Goal: Information Seeking & Learning: Learn about a topic

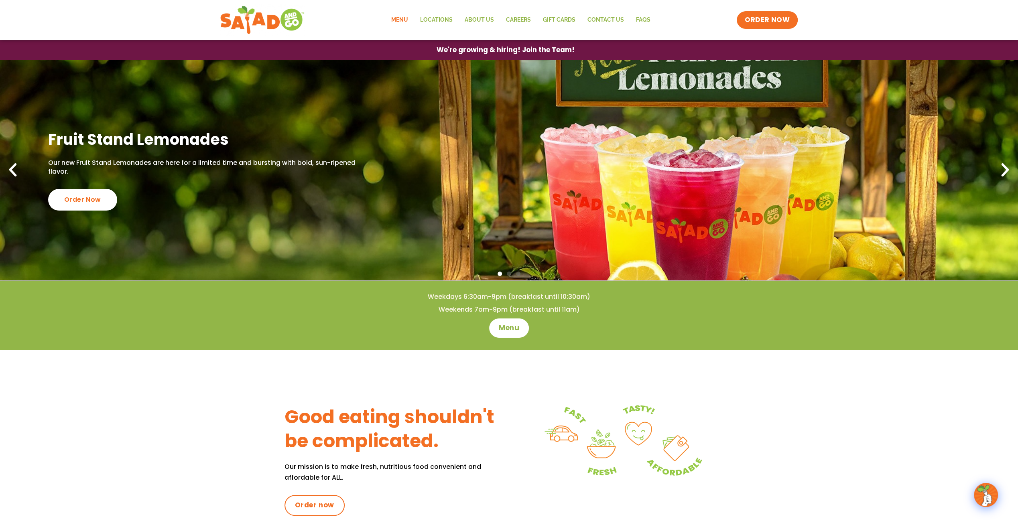
click at [392, 18] on link "Menu" at bounding box center [399, 20] width 29 height 18
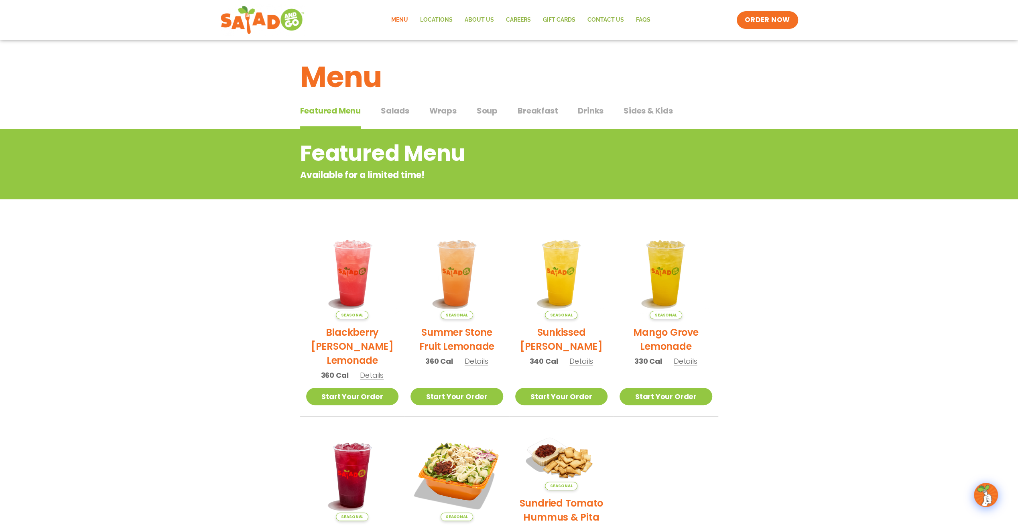
click at [436, 114] on span "Wraps" at bounding box center [442, 111] width 27 height 12
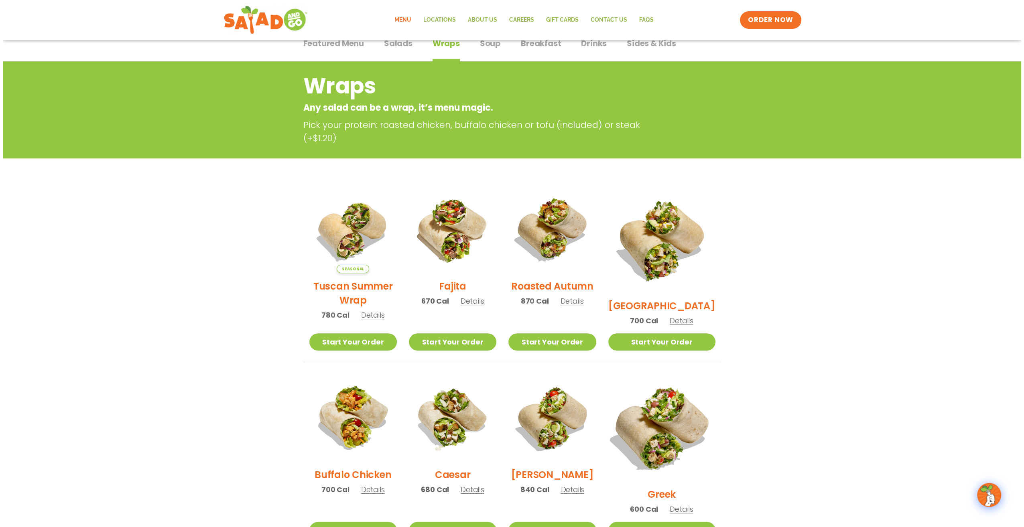
scroll to position [80, 0]
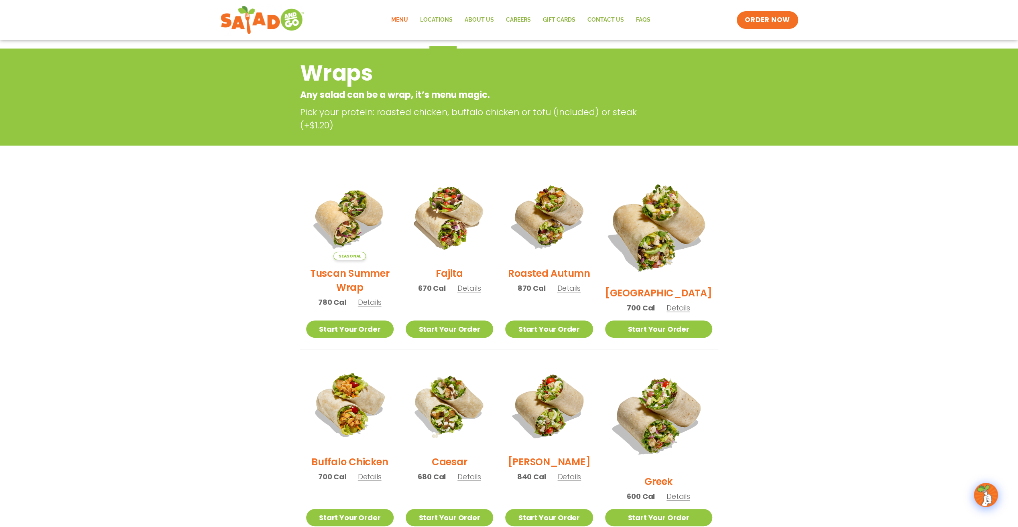
click at [663, 255] on img at bounding box center [658, 227] width 126 height 126
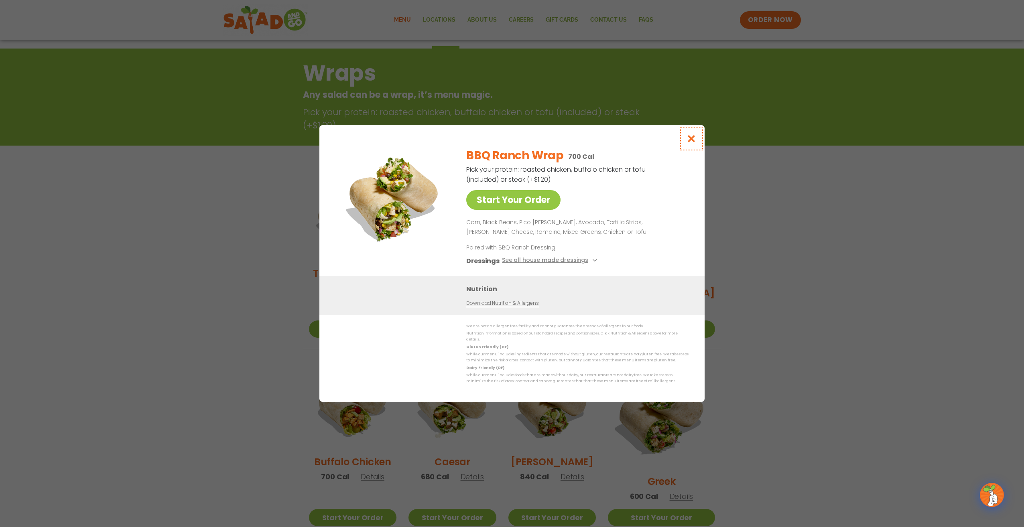
click at [702, 146] on button "Close modal" at bounding box center [691, 138] width 26 height 27
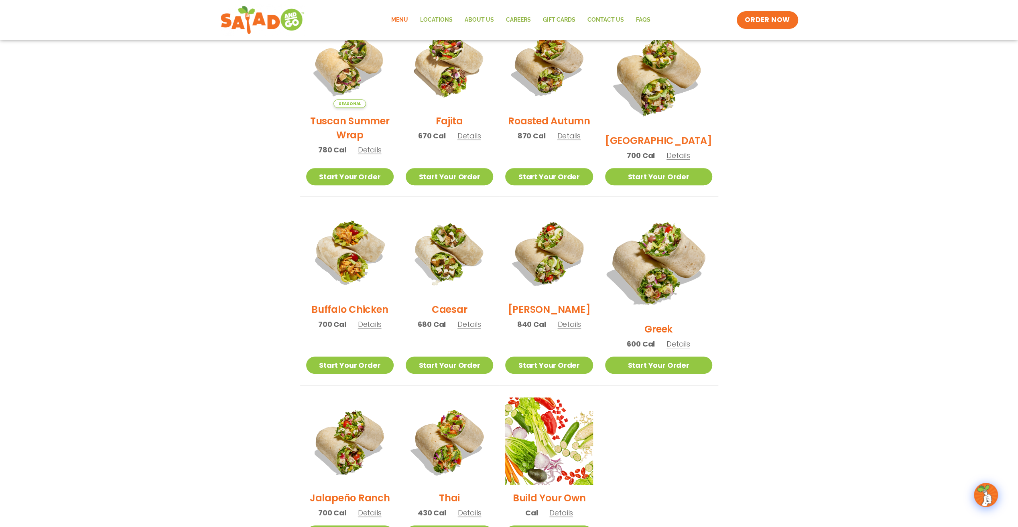
scroll to position [249, 0]
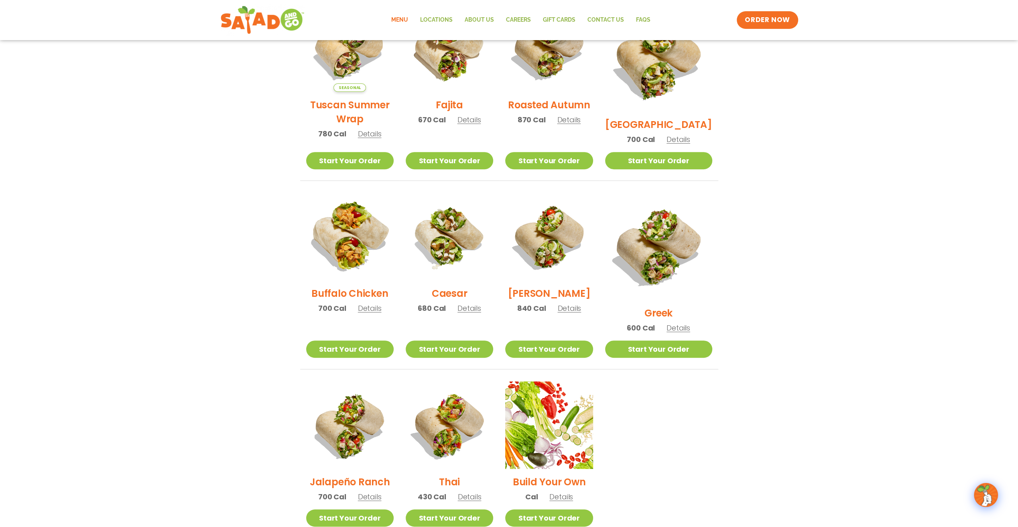
click at [336, 276] on img at bounding box center [349, 236] width 103 height 103
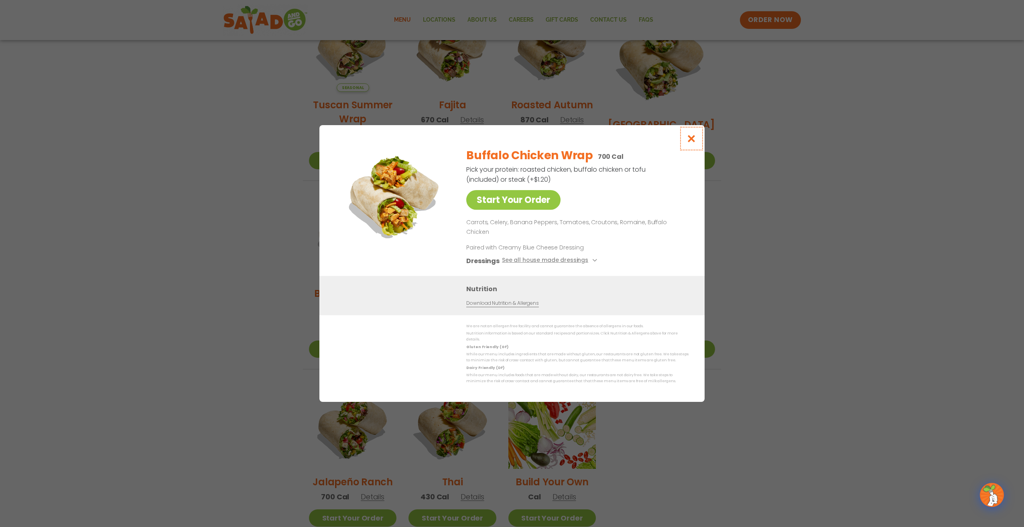
click at [693, 143] on icon "Close modal" at bounding box center [691, 138] width 10 height 8
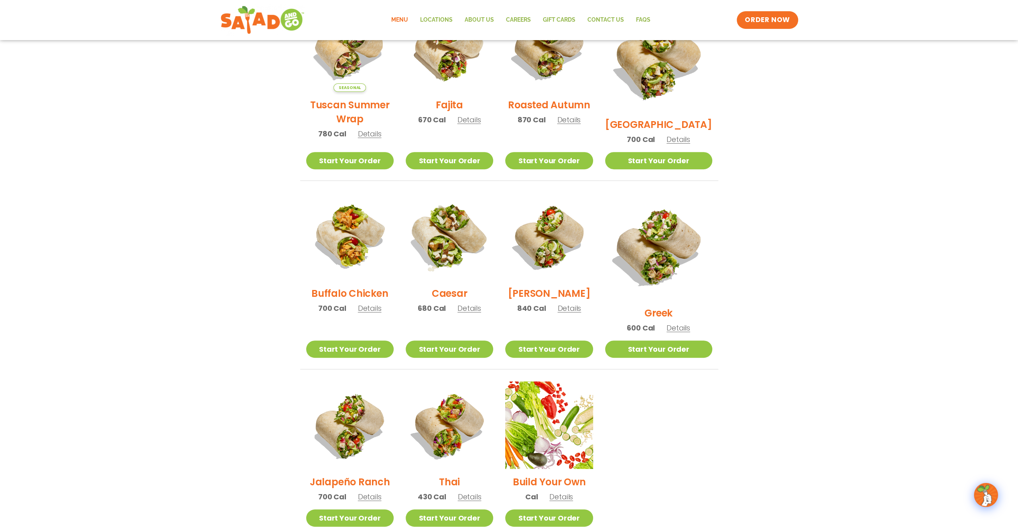
click at [482, 256] on img at bounding box center [449, 236] width 103 height 103
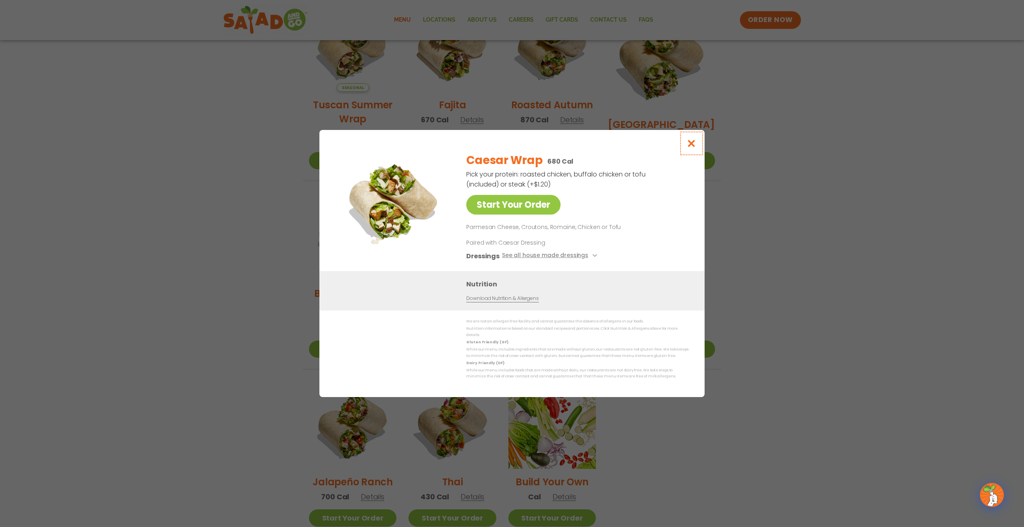
click at [702, 144] on button "Close modal" at bounding box center [691, 143] width 26 height 27
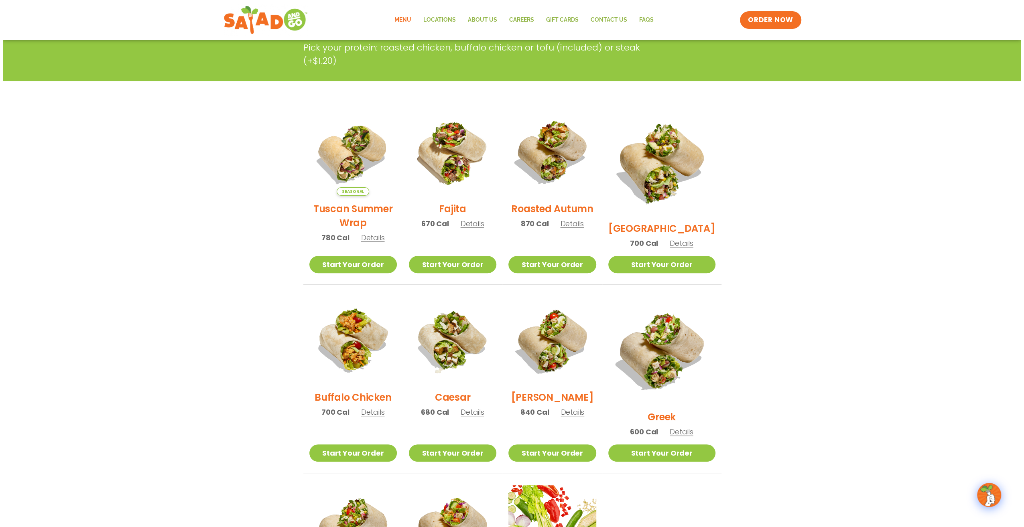
scroll to position [8, 0]
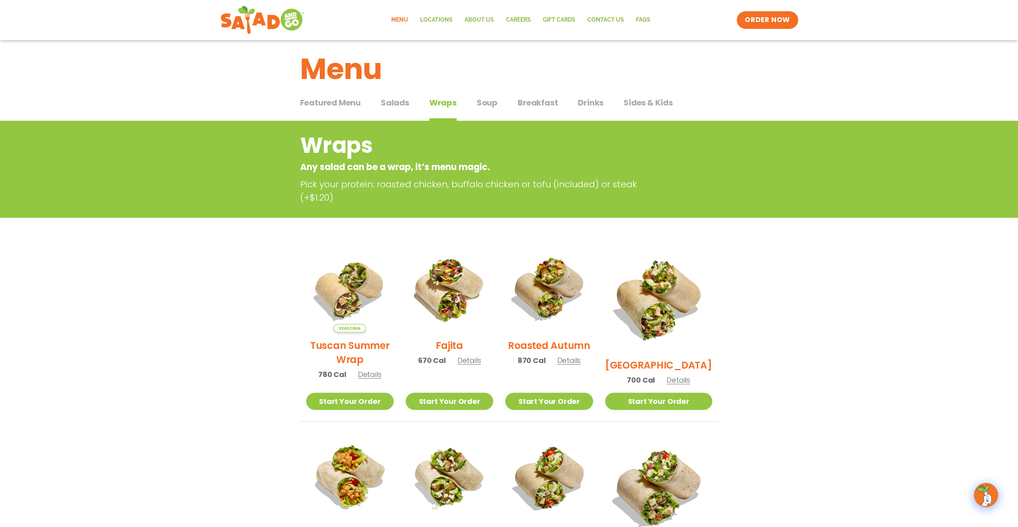
click at [712, 311] on img at bounding box center [658, 298] width 107 height 107
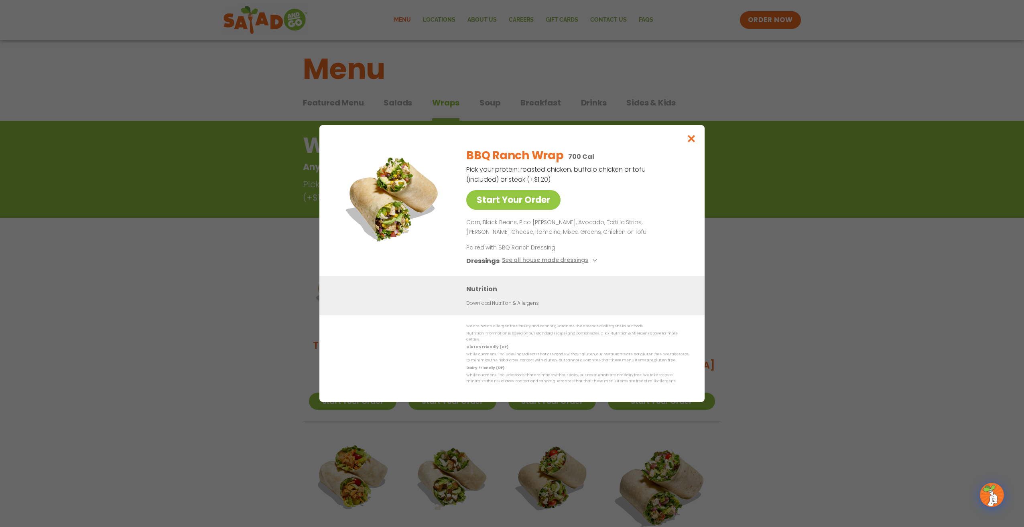
click at [522, 307] on link "Download Nutrition & Allergens" at bounding box center [502, 304] width 72 height 8
